Goal: Understand process/instructions: Learn how to perform a task or action

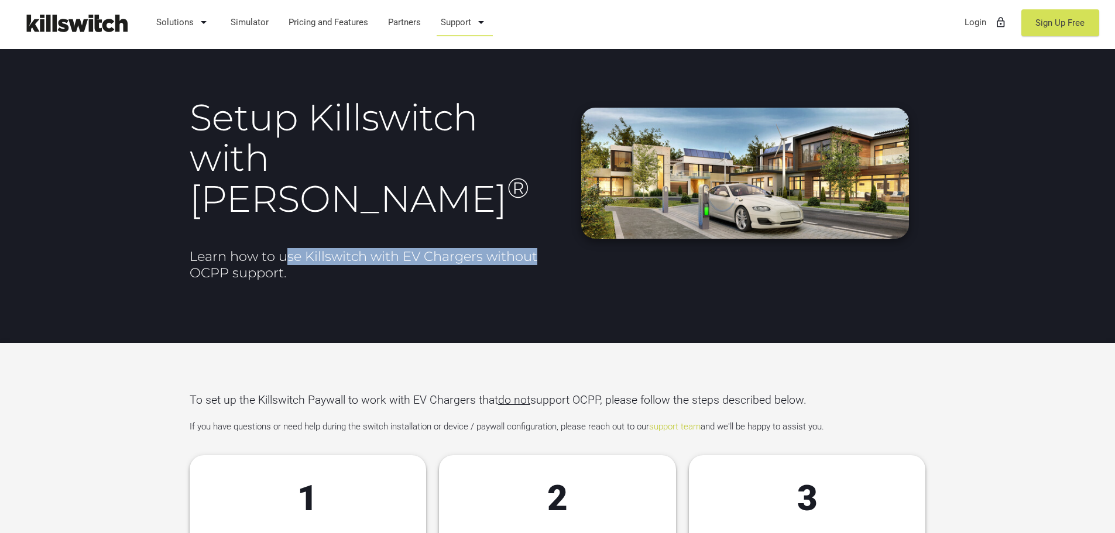
drag, startPoint x: 284, startPoint y: 214, endPoint x: 542, endPoint y: 220, distance: 257.5
click at [542, 248] on h2 "Learn how to use Killswitch with EV Chargers without OCPP support." at bounding box center [371, 264] width 362 height 33
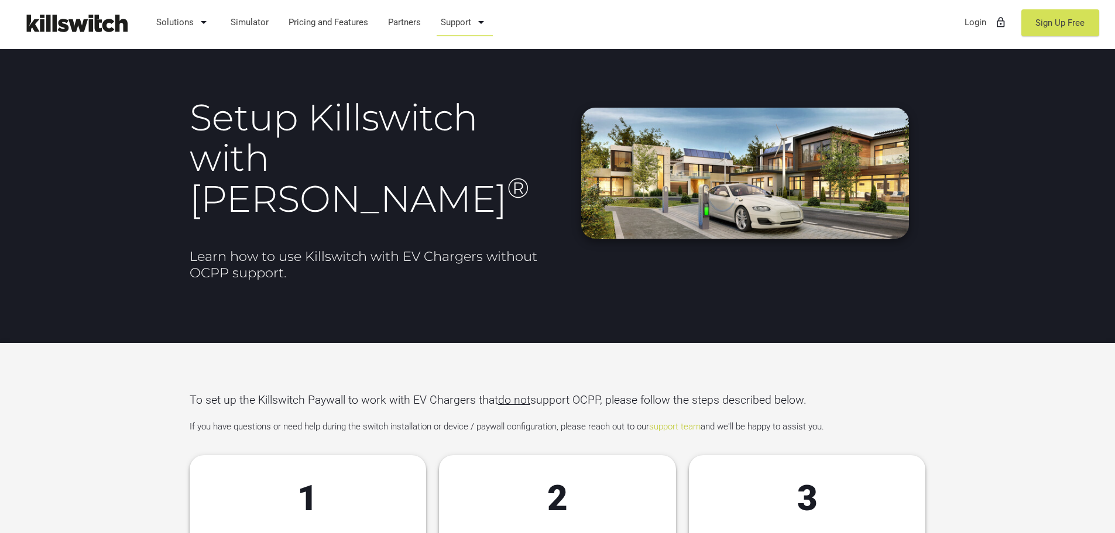
click at [465, 248] on h2 "Learn how to use Killswitch with EV Chargers without OCPP support." at bounding box center [371, 264] width 362 height 33
drag, startPoint x: 179, startPoint y: 233, endPoint x: 298, endPoint y: 233, distance: 118.8
click at [298, 233] on div "Setup Killswitch with [PERSON_NAME] ® Learn how to use Killswitch with EV Charg…" at bounding box center [557, 171] width 1115 height 343
click at [300, 248] on h2 "Learn how to use Killswitch with EV Chargers without OCPP support." at bounding box center [371, 264] width 362 height 33
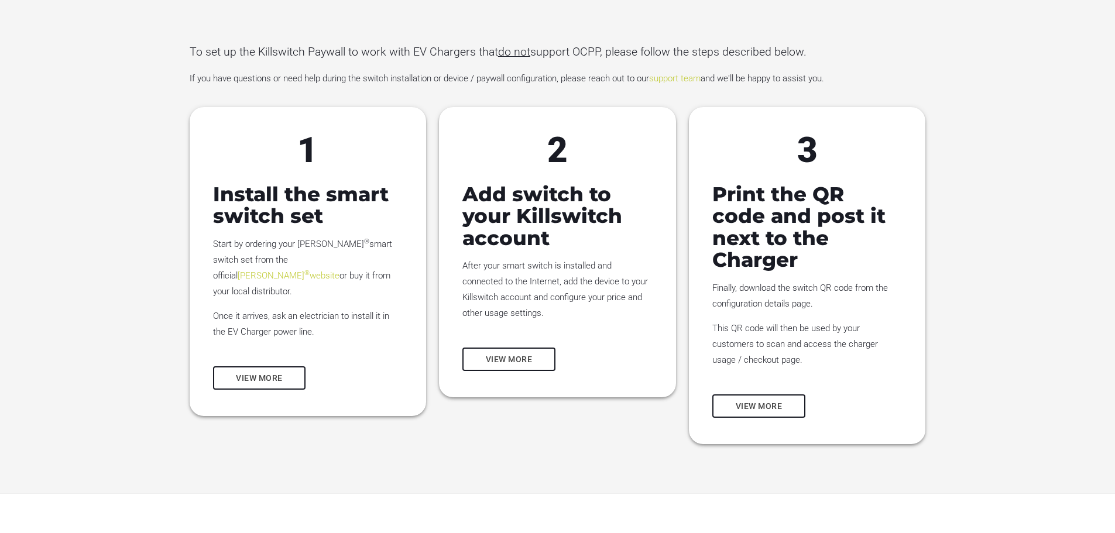
scroll to position [351, 0]
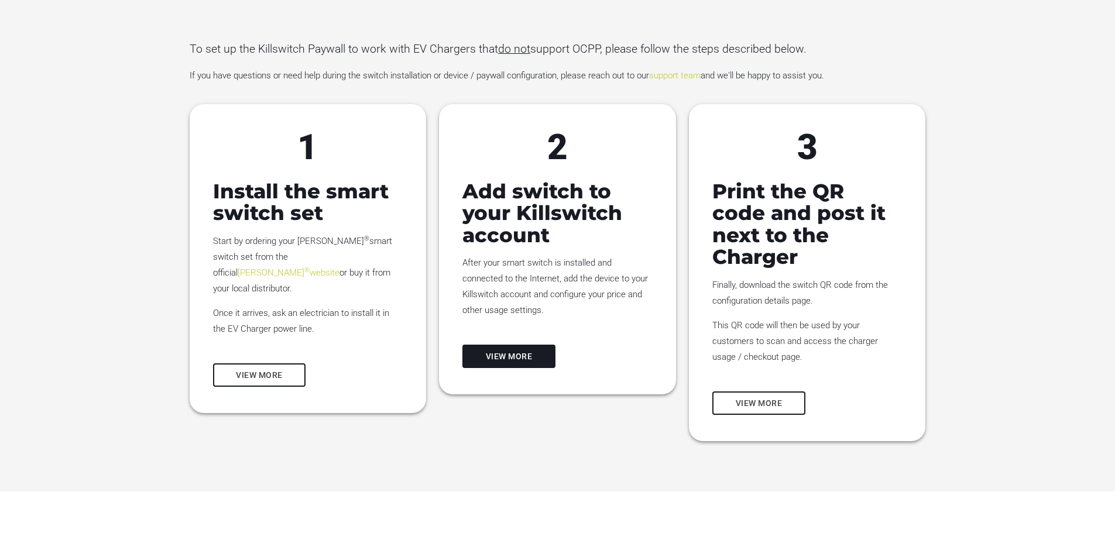
click at [515, 345] on link "View more" at bounding box center [508, 356] width 93 height 23
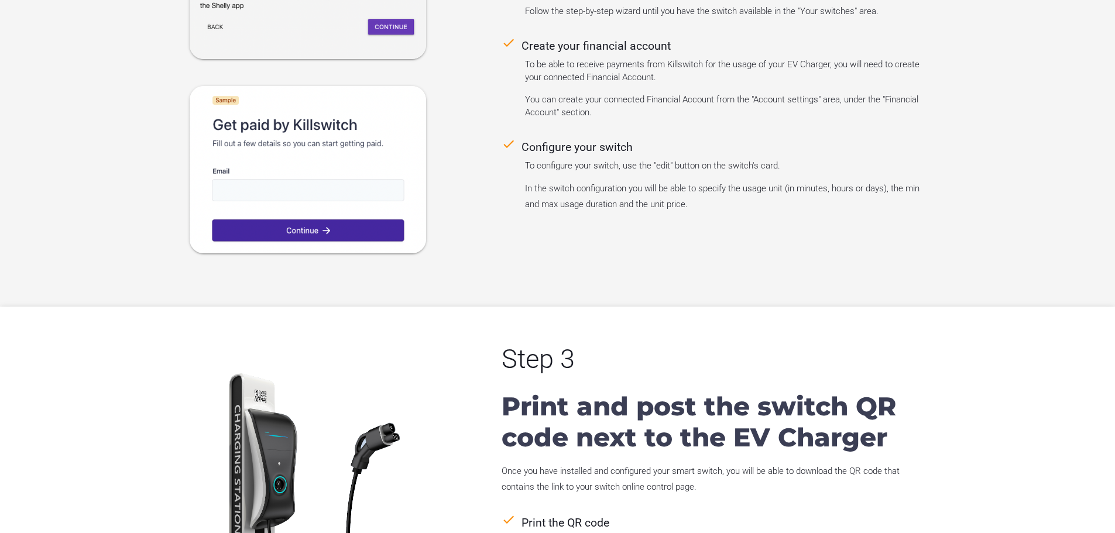
scroll to position [1653, 0]
